Goal: Transaction & Acquisition: Purchase product/service

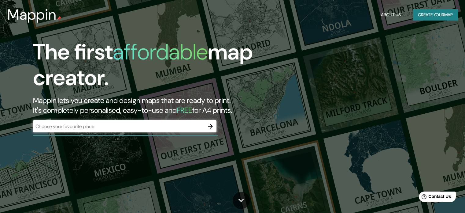
click at [400, 33] on div "The first affordable map creator. Mappin lets you create and design maps that a…" at bounding box center [232, 106] width 465 height 213
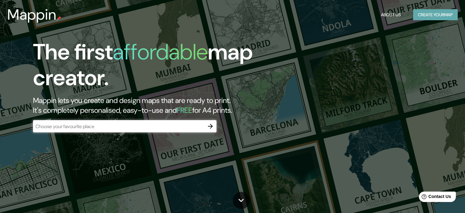
click at [443, 18] on button "Create your map" at bounding box center [435, 14] width 45 height 11
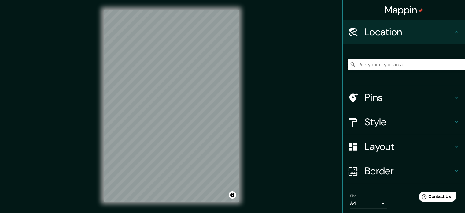
click at [387, 66] on input "Pick your city or area" at bounding box center [406, 64] width 117 height 11
click at [419, 67] on input "Popayán, [GEOGRAPHIC_DATA], [GEOGRAPHIC_DATA]" at bounding box center [406, 64] width 117 height 11
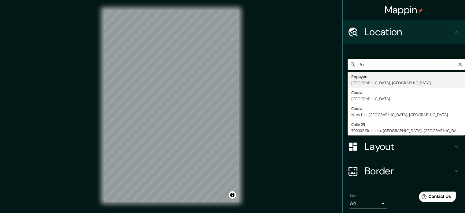
type input "P"
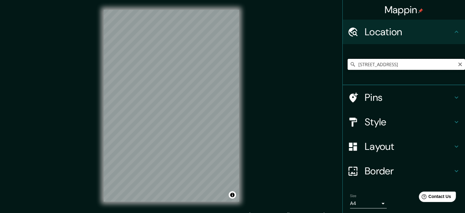
click at [427, 66] on input "[STREET_ADDRESS]" at bounding box center [406, 64] width 117 height 11
type input "[STREET_ADDRESS]"
click at [458, 65] on icon "Clear" at bounding box center [460, 64] width 5 height 5
drag, startPoint x: 369, startPoint y: 69, endPoint x: 376, endPoint y: 52, distance: 18.4
click at [376, 53] on div "[STREET_ADDRESS]" at bounding box center [406, 64] width 117 height 31
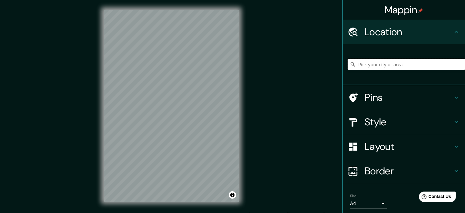
click at [378, 61] on input "Pick your city or area" at bounding box center [406, 64] width 117 height 11
paste input "[PERSON_NAME], el Macizo Colombiano y la Bota Caucana."
type input "[GEOGRAPHIC_DATA], [GEOGRAPHIC_DATA], [GEOGRAPHIC_DATA][PERSON_NAME], [GEOGRAPH…"
click at [458, 65] on icon "Clear" at bounding box center [460, 64] width 4 height 4
paste input "[PERSON_NAME], el Macizo Colombiano y la Bota Caucana."
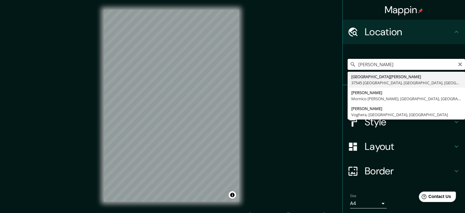
type input "[PERSON_NAME]"
